Goal: Task Accomplishment & Management: Use online tool/utility

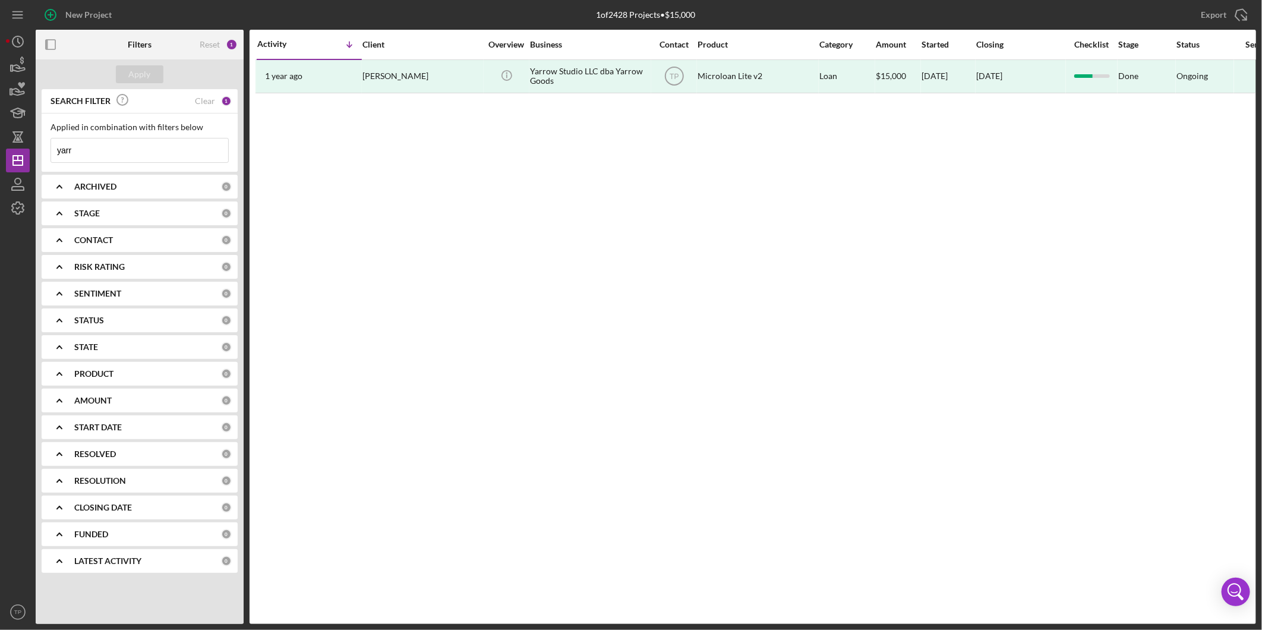
click at [137, 153] on input "yarr" at bounding box center [139, 150] width 177 height 24
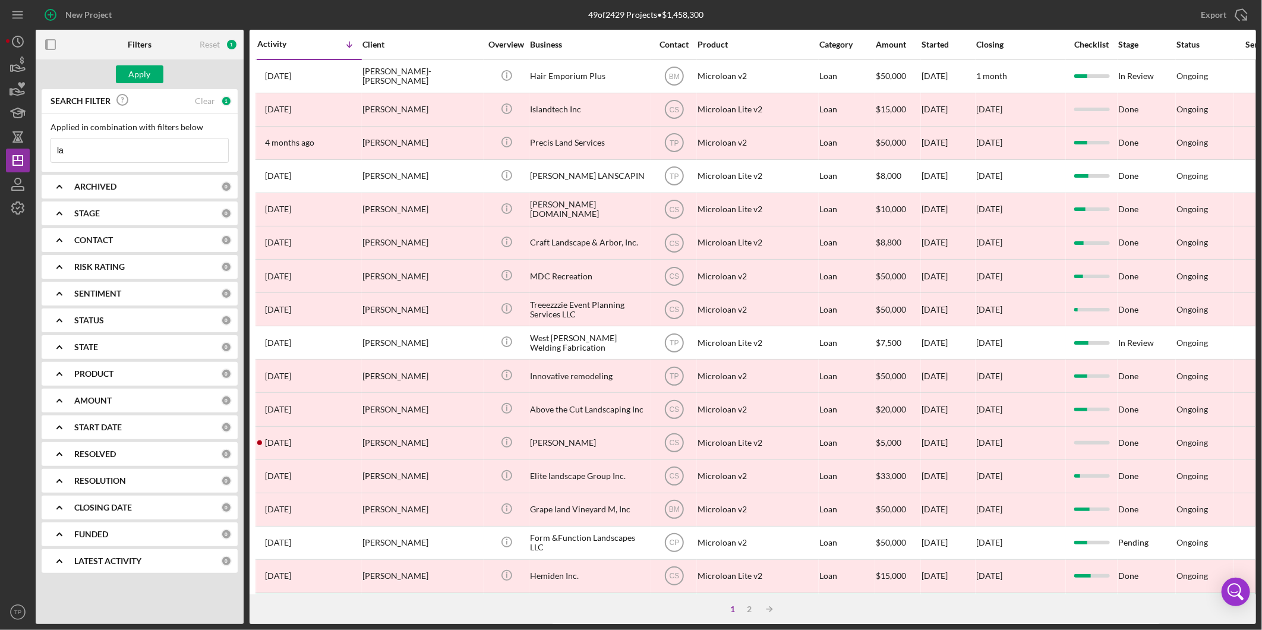
type input "l"
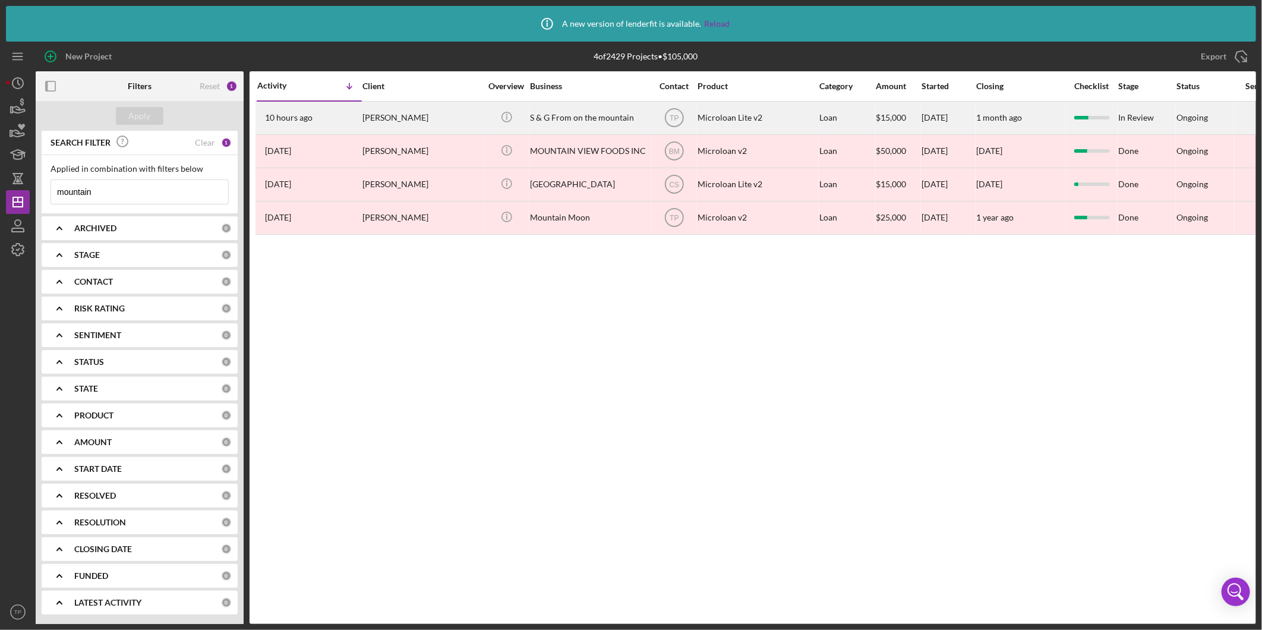
type input "mountain"
click at [548, 111] on div "S & G From on the mountain" at bounding box center [589, 117] width 119 height 31
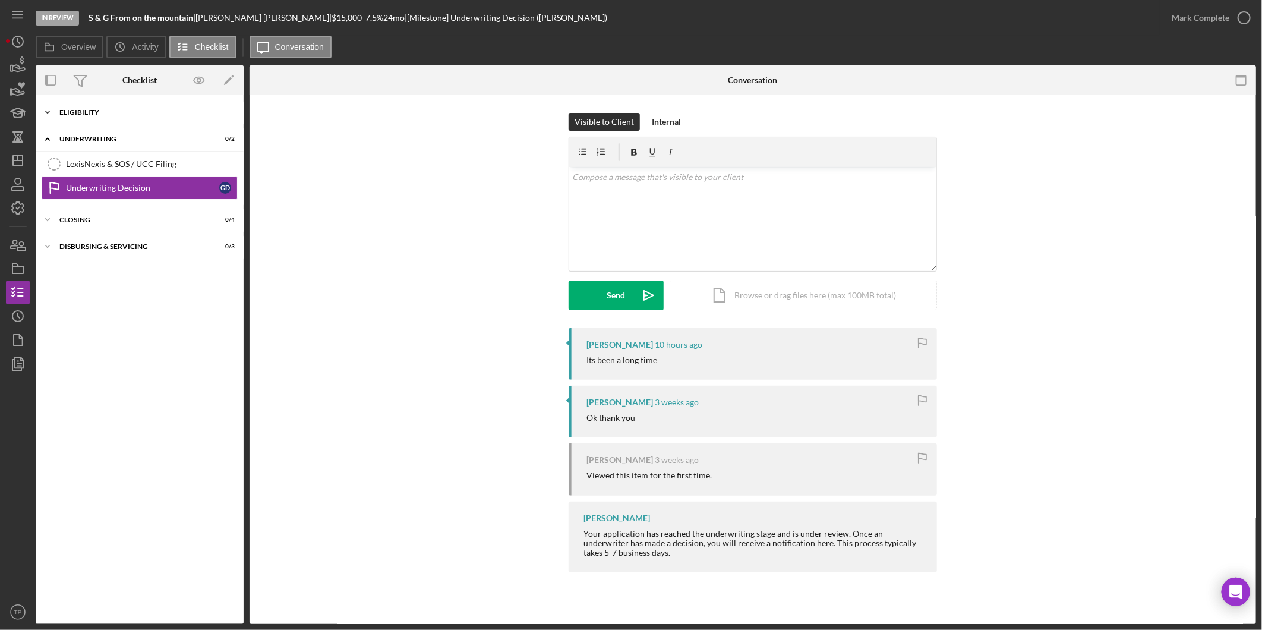
click at [78, 115] on div "Eligibility" at bounding box center [143, 112] width 169 height 7
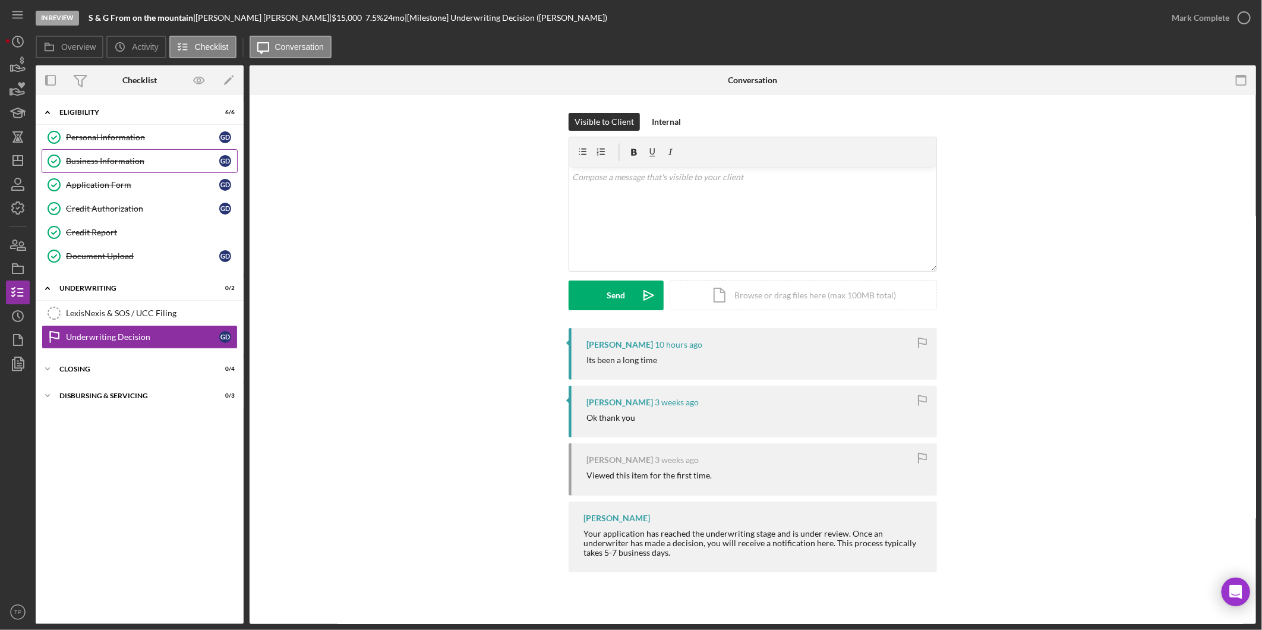
click at [94, 155] on link "Business Information Business Information G D" at bounding box center [140, 161] width 196 height 24
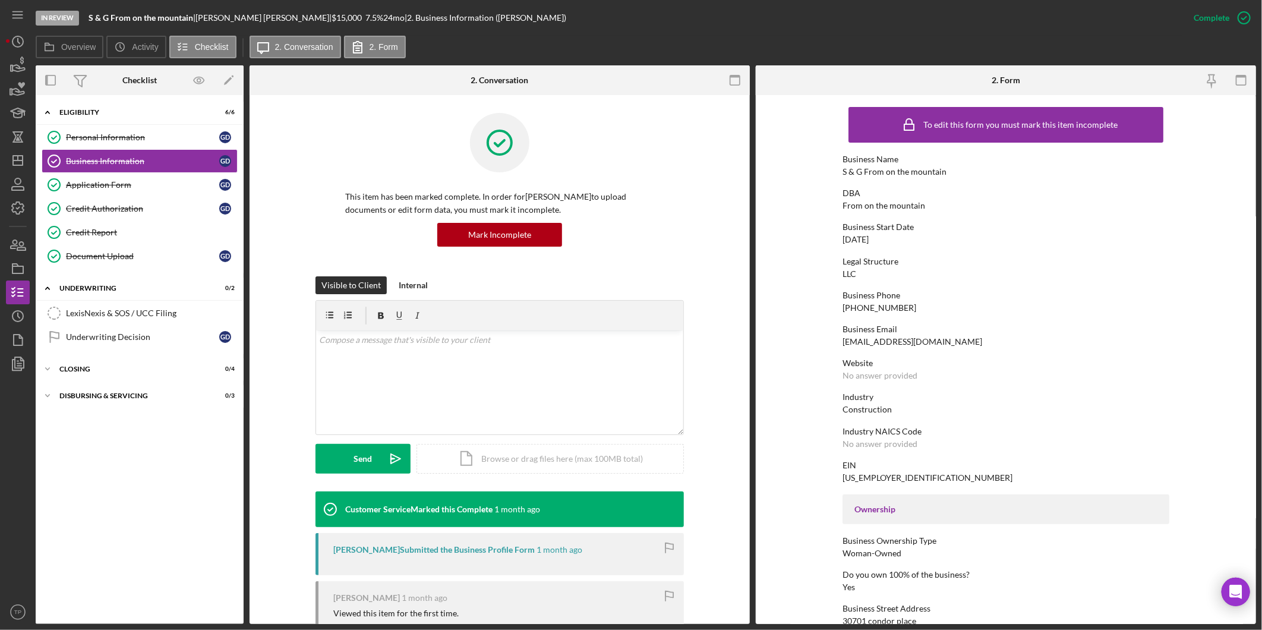
click at [902, 343] on div "[EMAIL_ADDRESS][DOMAIN_NAME]" at bounding box center [913, 342] width 140 height 10
copy div "[EMAIL_ADDRESS][DOMAIN_NAME]"
click at [144, 232] on div "Credit Report" at bounding box center [151, 233] width 171 height 10
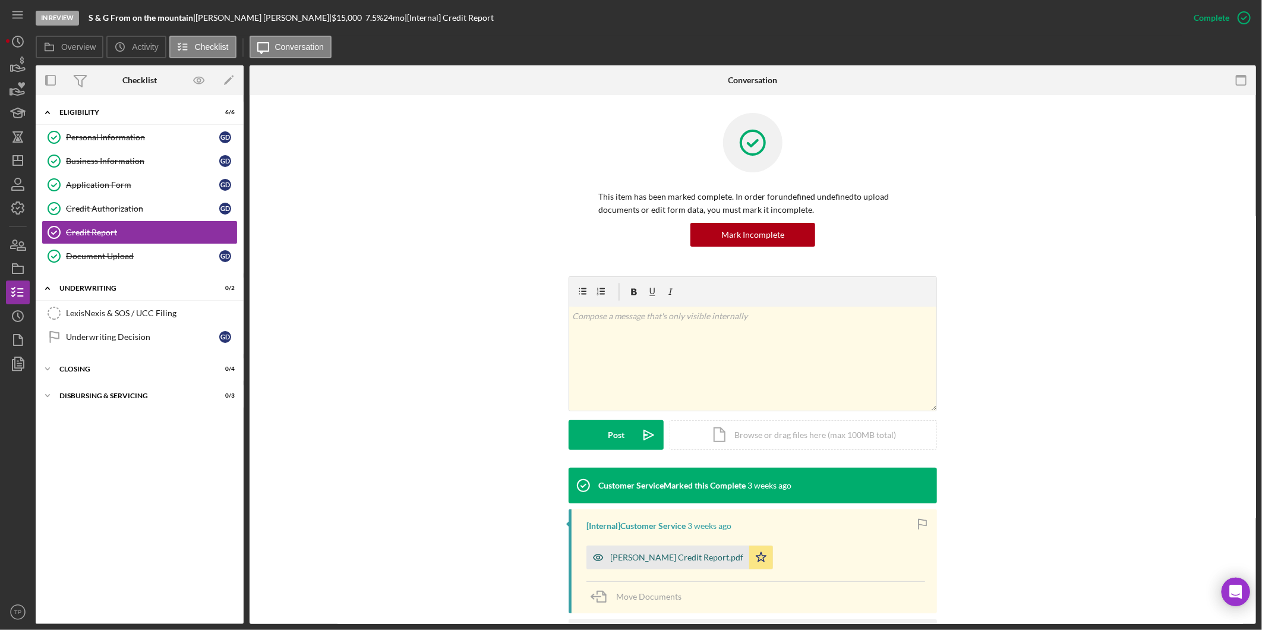
click at [673, 550] on div "[PERSON_NAME] Credit Report.pdf" at bounding box center [668, 558] width 163 height 24
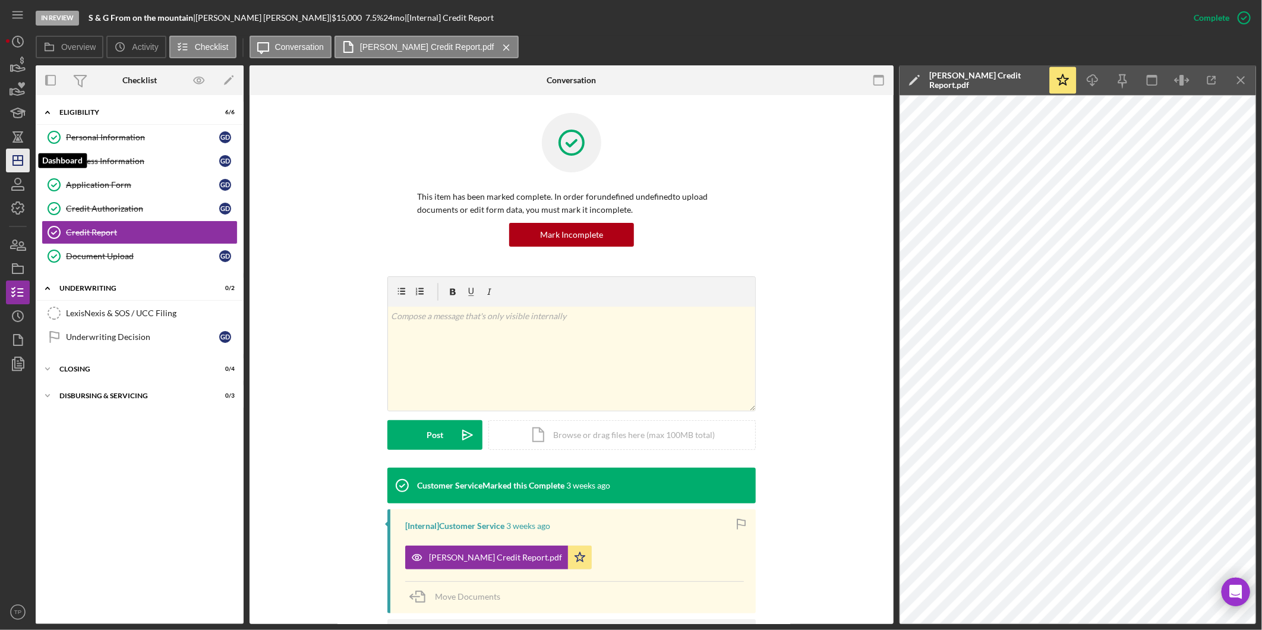
click at [10, 171] on icon "Icon/Dashboard" at bounding box center [18, 161] width 30 height 30
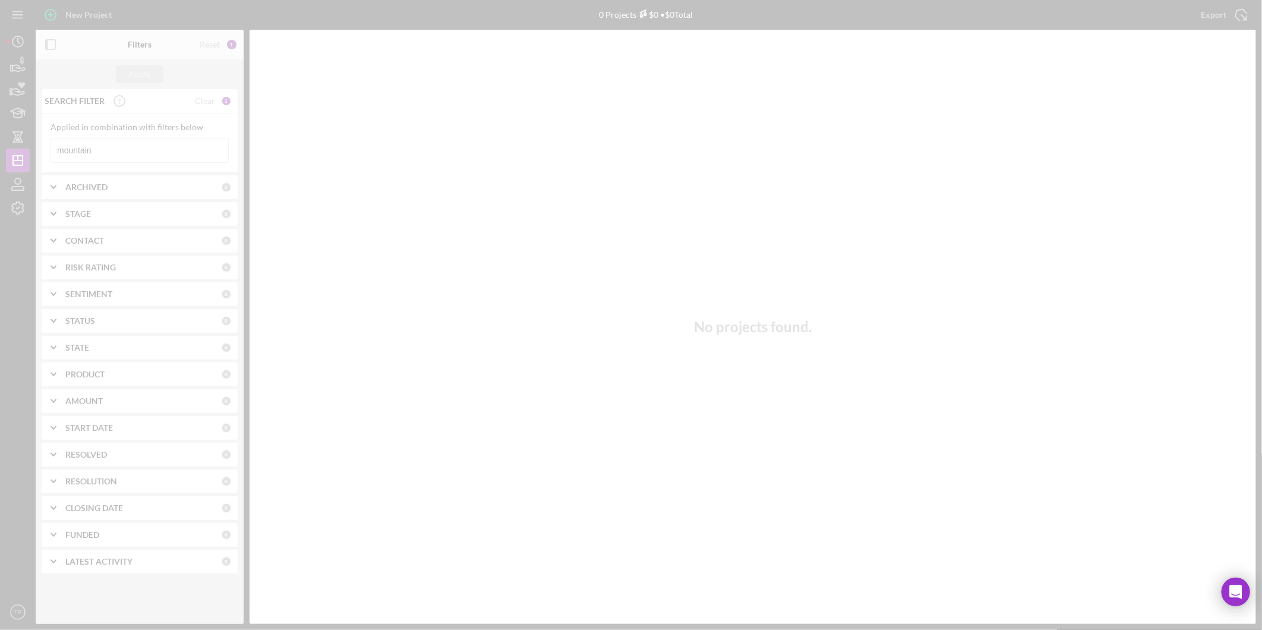
click at [149, 149] on div at bounding box center [631, 315] width 1262 height 630
drag, startPoint x: 160, startPoint y: 116, endPoint x: 149, endPoint y: 149, distance: 34.2
click at [149, 149] on div at bounding box center [631, 315] width 1262 height 630
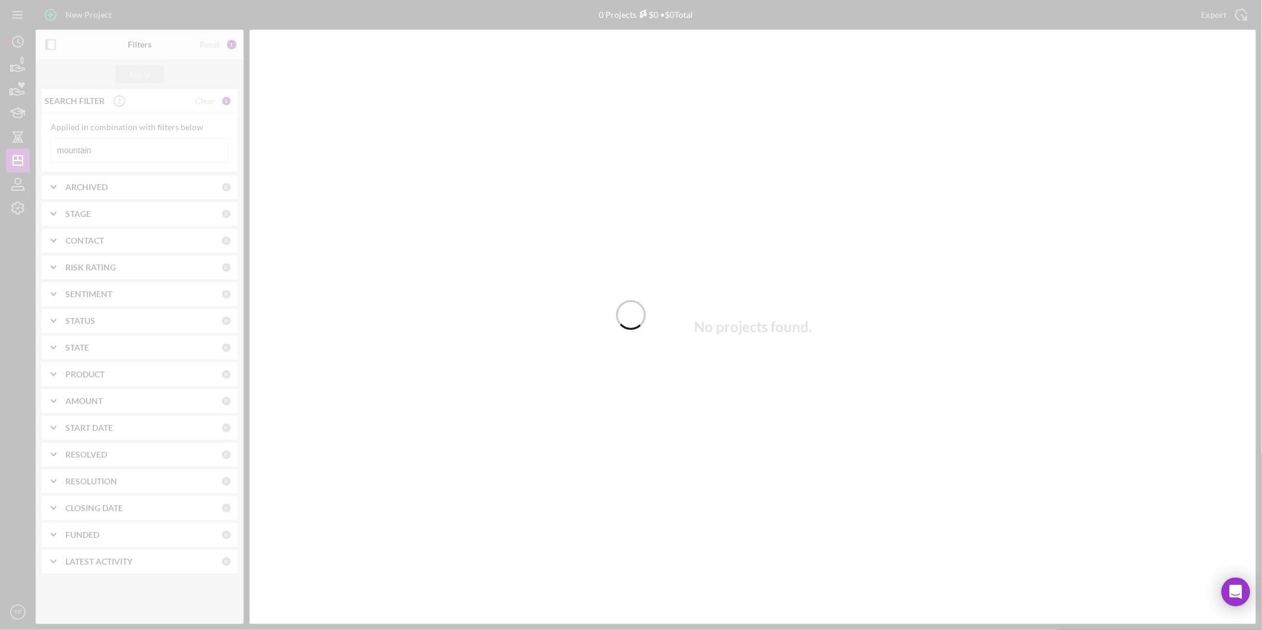
drag, startPoint x: 149, startPoint y: 149, endPoint x: 105, endPoint y: 147, distance: 43.4
click at [108, 149] on div at bounding box center [631, 315] width 1262 height 630
click at [105, 147] on div at bounding box center [631, 315] width 1262 height 630
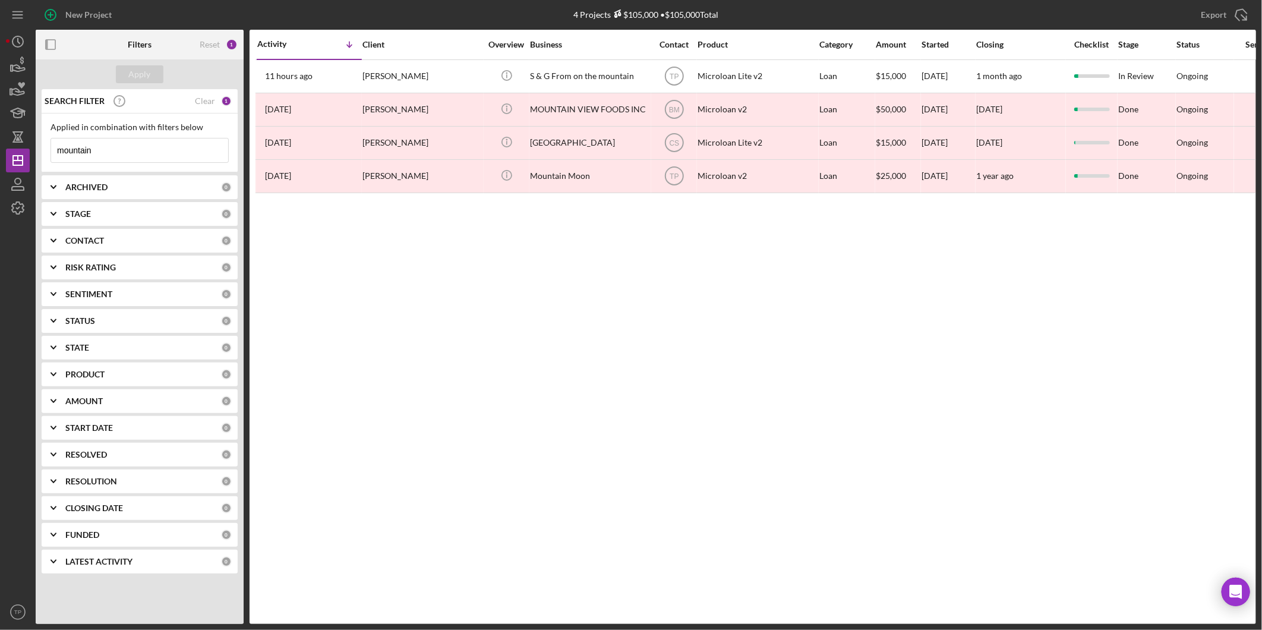
click at [75, 149] on input "mountain" at bounding box center [139, 150] width 177 height 24
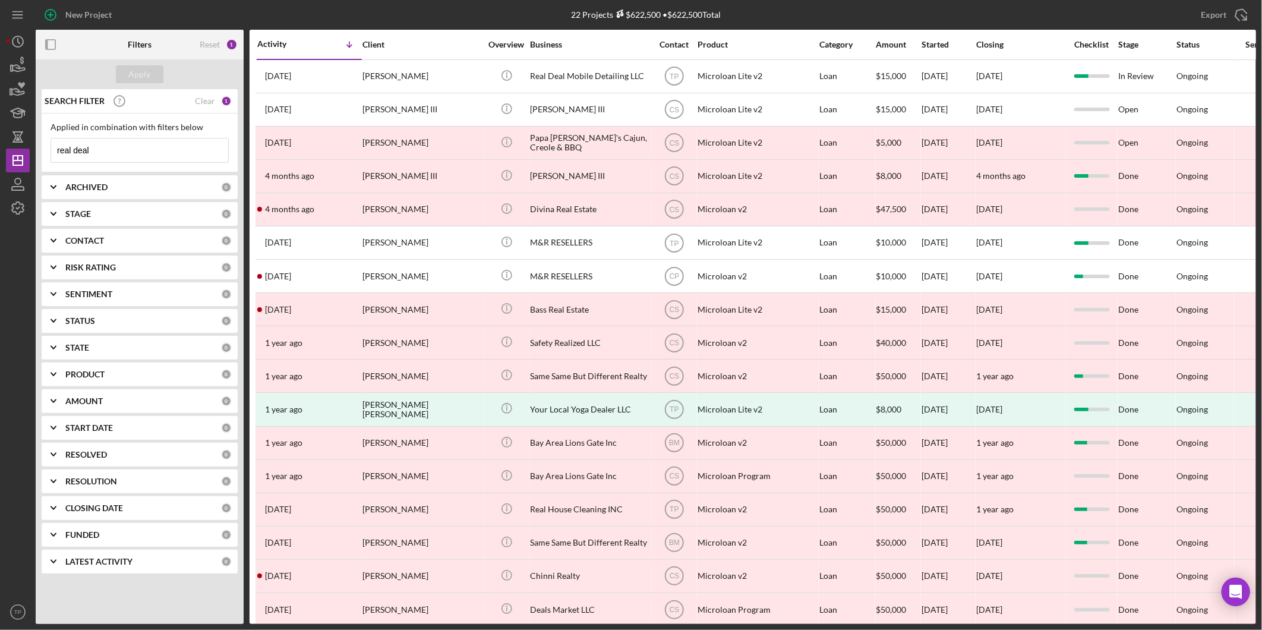
type input "real deal"
click at [390, 74] on div "[PERSON_NAME]" at bounding box center [422, 76] width 119 height 31
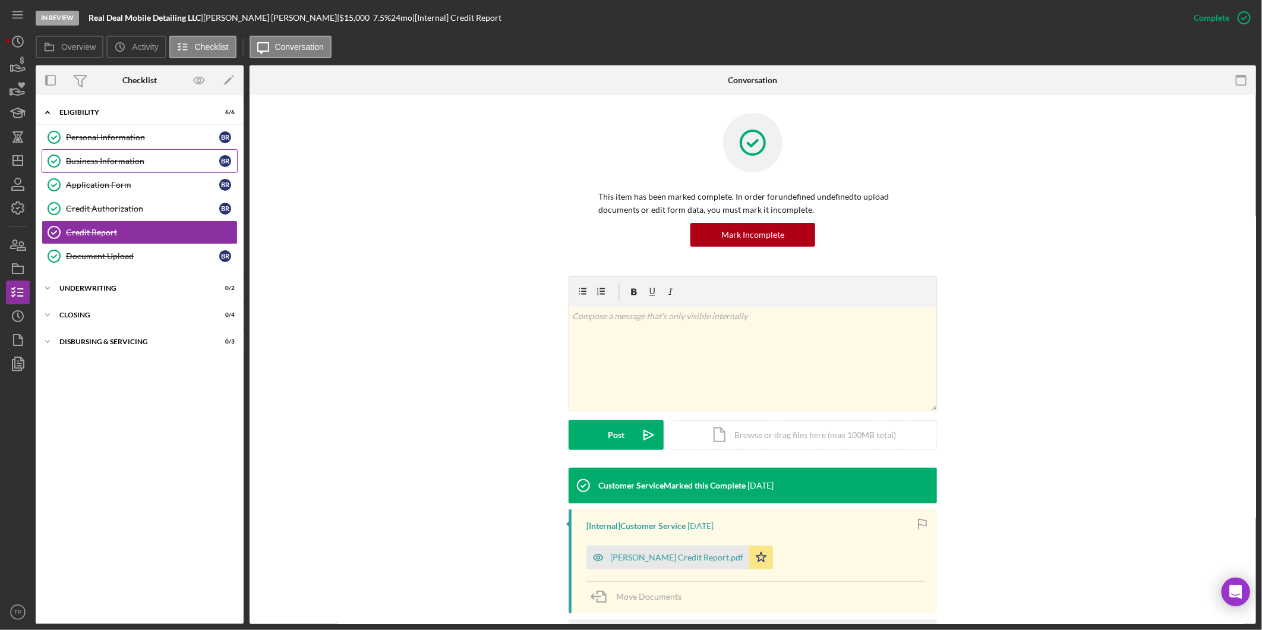
click at [94, 163] on div "Business Information" at bounding box center [142, 161] width 153 height 10
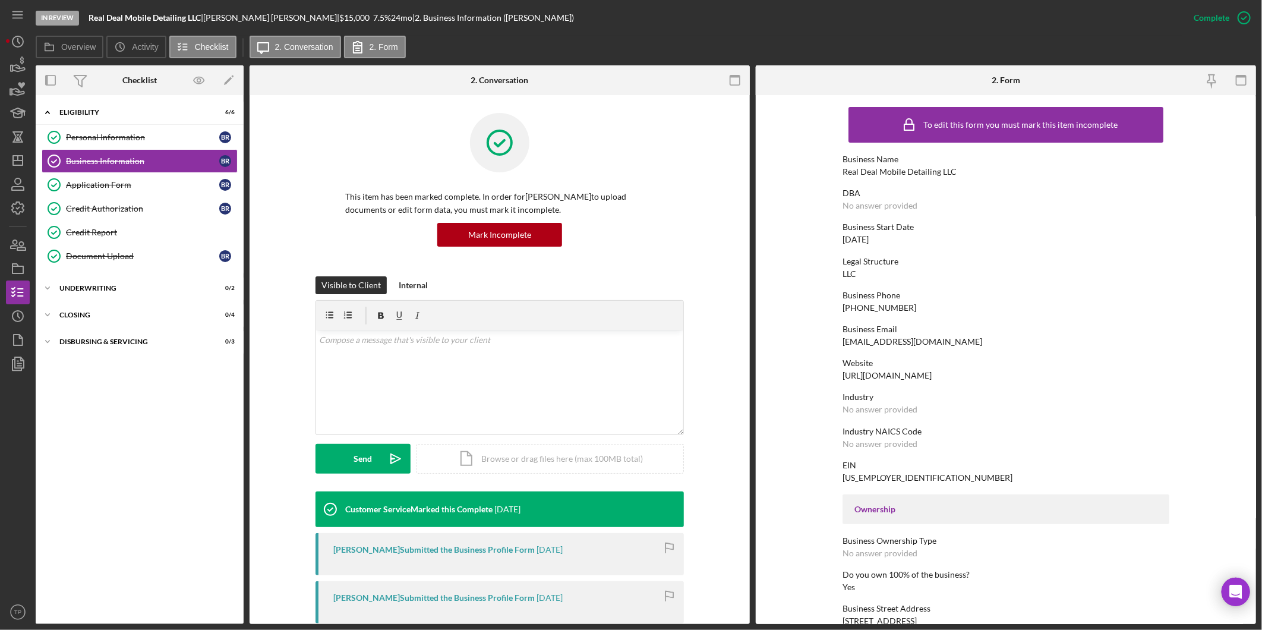
click at [899, 340] on div "[EMAIL_ADDRESS][DOMAIN_NAME]" at bounding box center [913, 342] width 140 height 10
click at [898, 340] on div "[EMAIL_ADDRESS][DOMAIN_NAME]" at bounding box center [913, 342] width 140 height 10
copy div "[EMAIL_ADDRESS][DOMAIN_NAME]"
click at [134, 232] on div "Credit Report" at bounding box center [151, 233] width 171 height 10
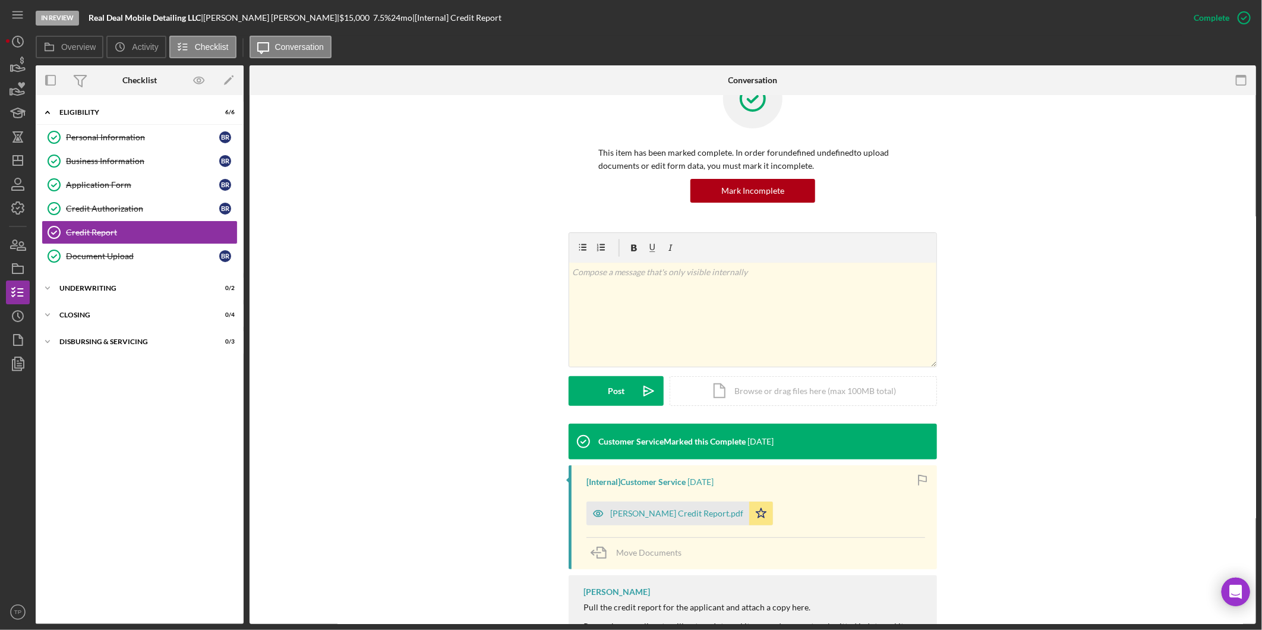
scroll to position [120, 0]
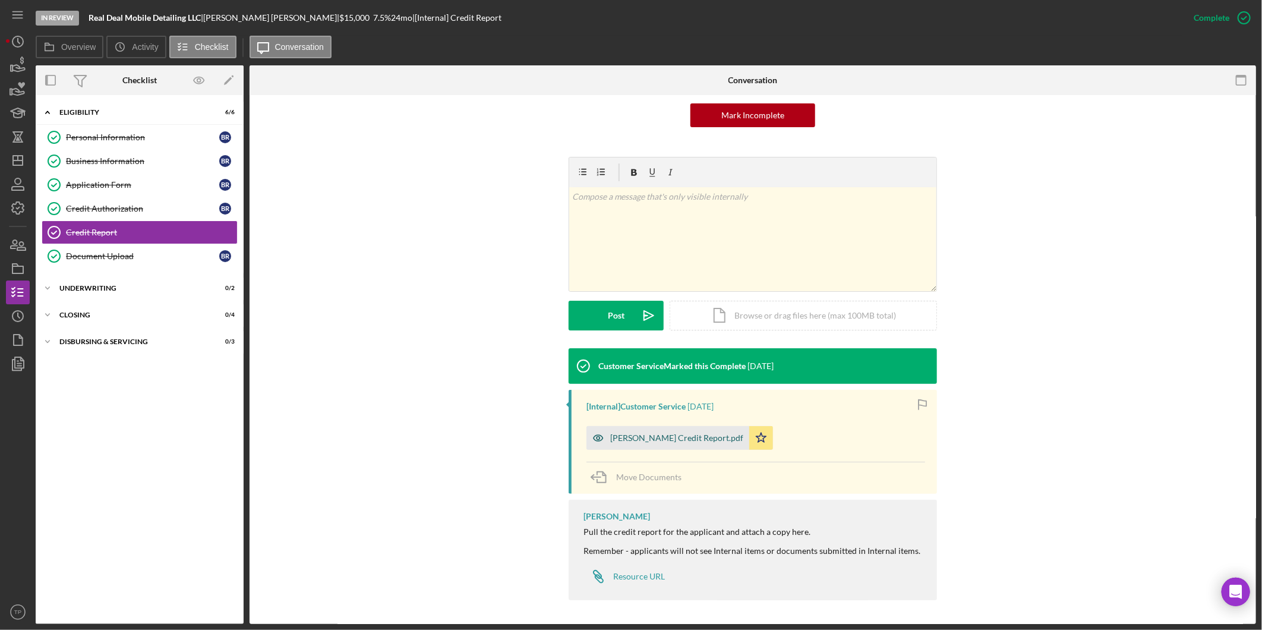
click at [703, 433] on div "[PERSON_NAME] Credit Report.pdf" at bounding box center [676, 438] width 133 height 10
